Goal: Information Seeking & Learning: Learn about a topic

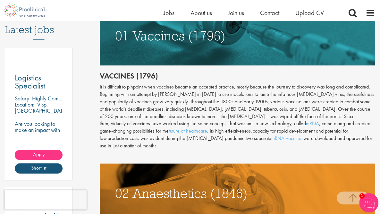
scroll to position [321, 0]
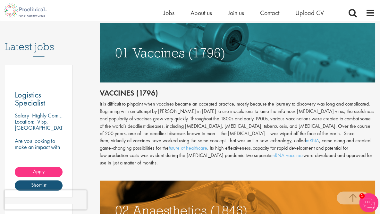
drag, startPoint x: 191, startPoint y: 104, endPoint x: 143, endPoint y: 148, distance: 65.5
click at [143, 148] on div "It is difficult to pinpoint when vaccines became an accepted practice, mostly b…" at bounding box center [238, 133] width 276 height 66
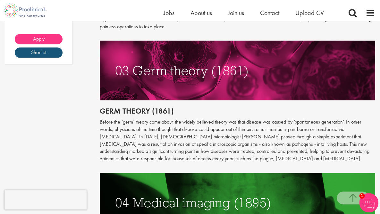
scroll to position [593, 0]
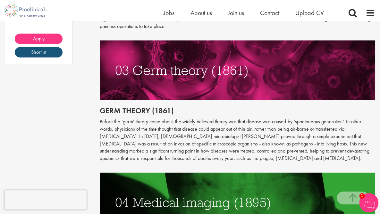
click at [114, 122] on p "Before the ‘germ’ theory came about, the widely believed theory was that diseas…" at bounding box center [238, 140] width 276 height 44
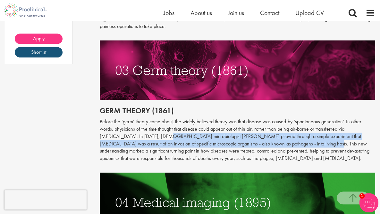
drag, startPoint x: 134, startPoint y: 120, endPoint x: 257, endPoint y: 127, distance: 123.5
click at [257, 127] on p "Before the ‘germ’ theory came about, the widely believed theory was that diseas…" at bounding box center [238, 140] width 276 height 44
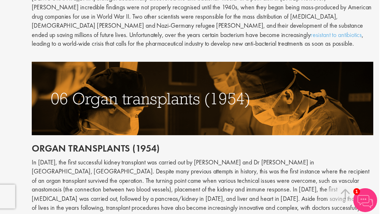
scroll to position [996, 0]
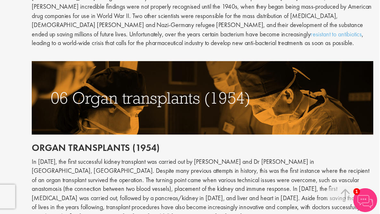
drag, startPoint x: 227, startPoint y: 122, endPoint x: 172, endPoint y: 187, distance: 84.8
click at [172, 187] on p "In [DATE], the first successful kidney transplant was carried out by [PERSON_NA…" at bounding box center [238, 193] width 276 height 51
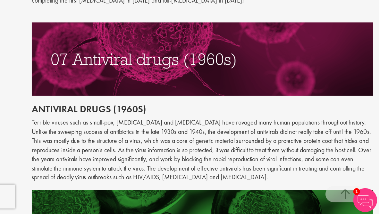
scroll to position [1180, 0]
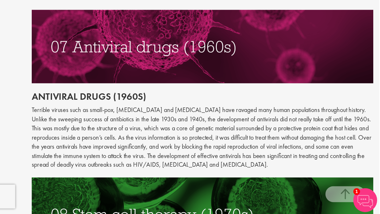
drag, startPoint x: 325, startPoint y: 122, endPoint x: 325, endPoint y: 130, distance: 8.0
click at [325, 130] on p "Terrible viruses such as small-pox, [MEDICAL_DATA] and [MEDICAL_DATA] have rava…" at bounding box center [238, 151] width 276 height 51
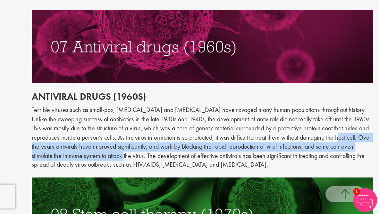
drag, startPoint x: 323, startPoint y: 122, endPoint x: 149, endPoint y: 135, distance: 174.5
click at [149, 135] on p "Terrible viruses such as small-pox, [MEDICAL_DATA] and [MEDICAL_DATA] have rava…" at bounding box center [238, 151] width 276 height 51
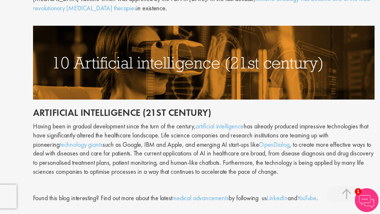
scroll to position [1575, 0]
